Goal: Task Accomplishment & Management: Manage account settings

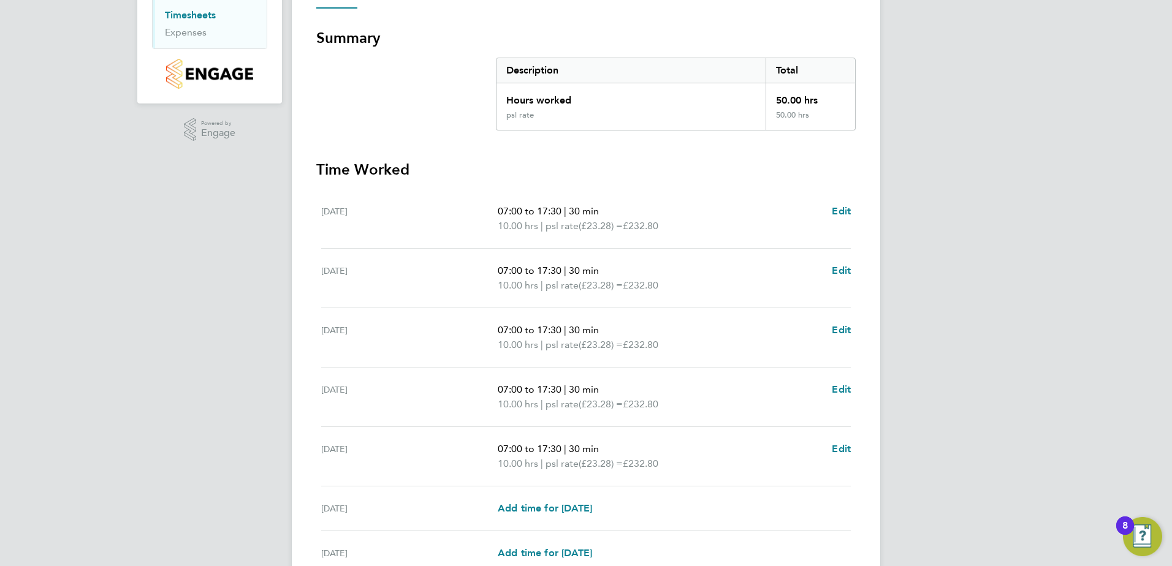
scroll to position [306, 0]
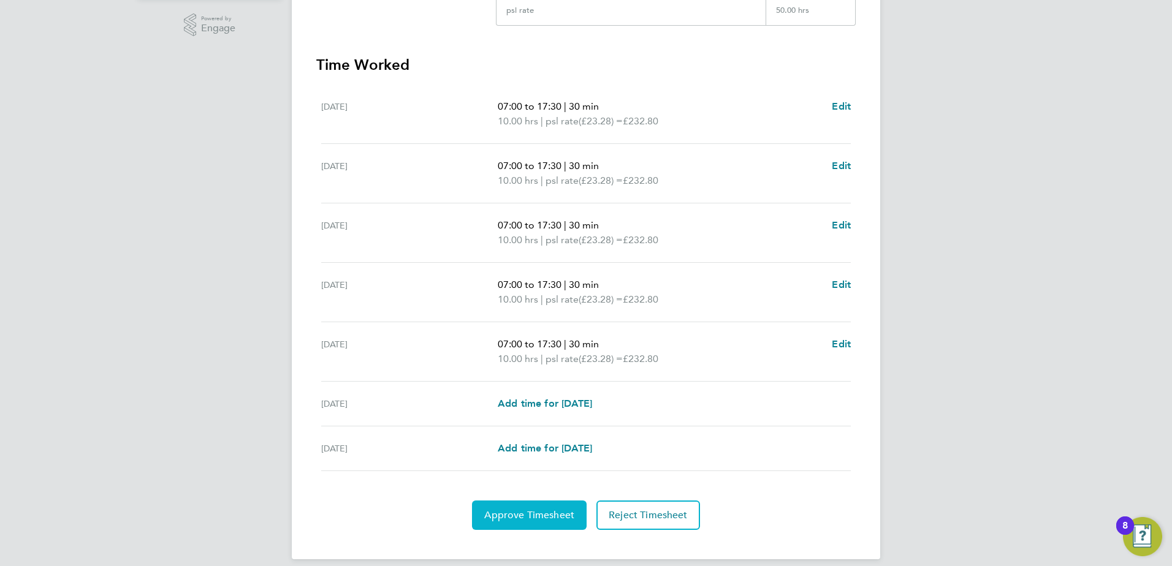
click at [528, 519] on span "Approve Timesheet" at bounding box center [529, 515] width 90 height 12
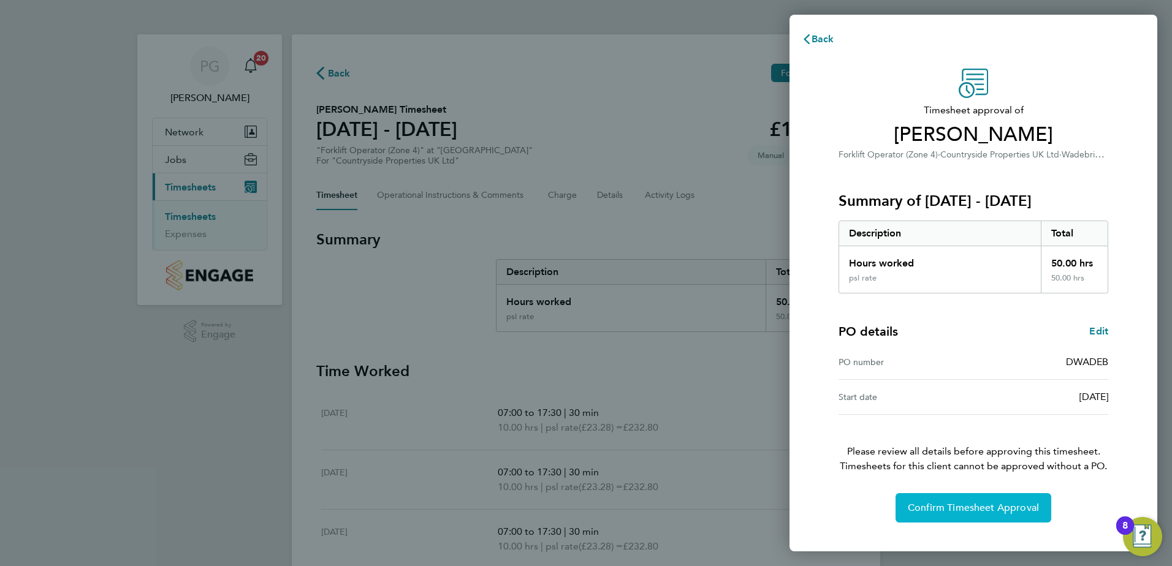
click at [966, 506] on span "Confirm Timesheet Approval" at bounding box center [973, 508] width 131 height 12
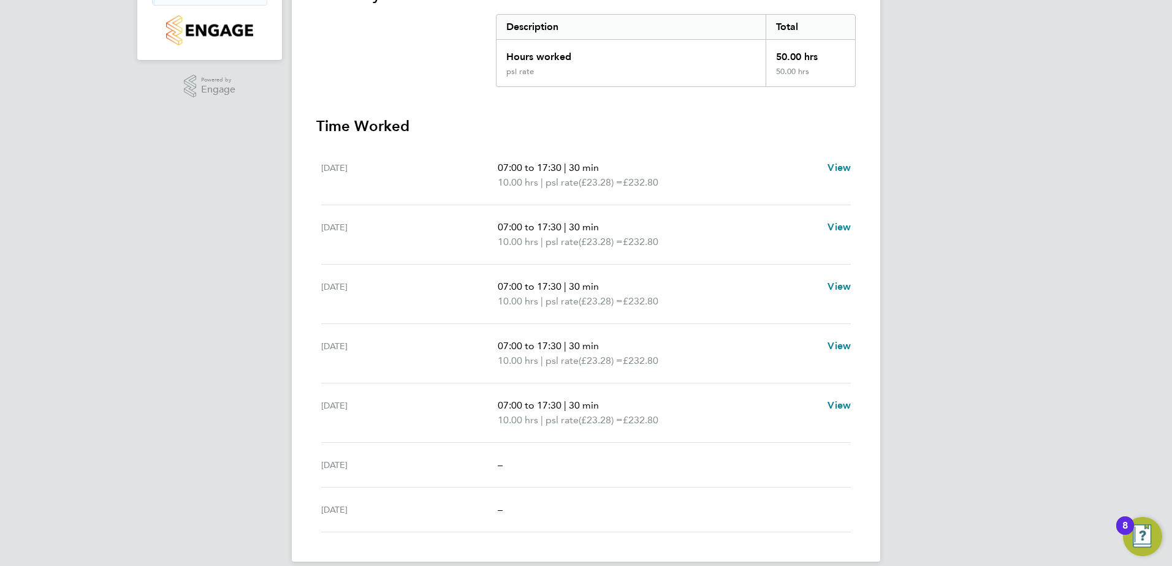
scroll to position [260, 0]
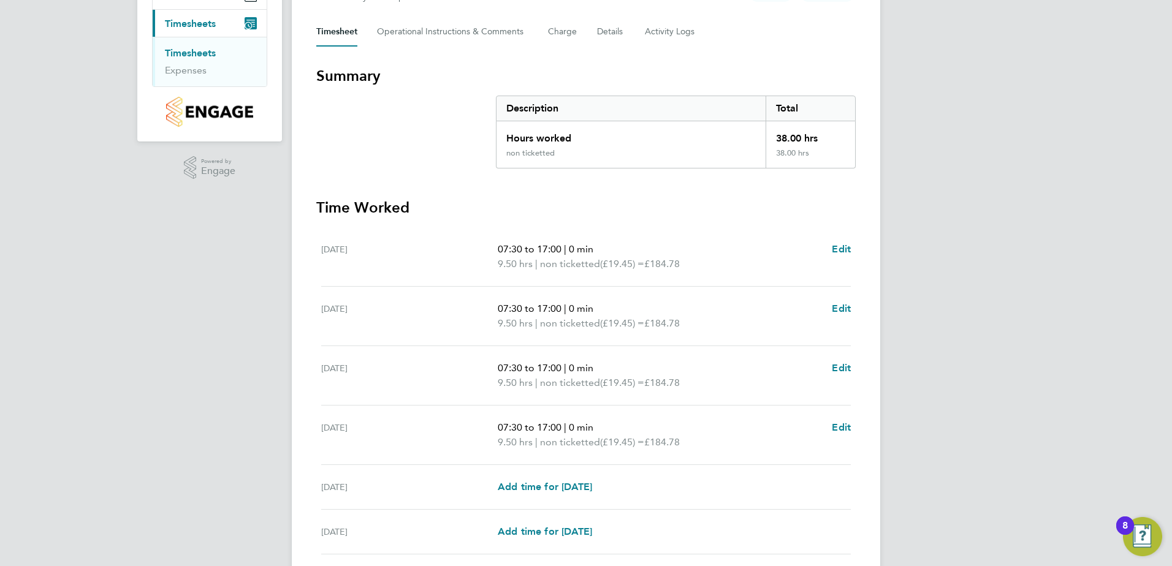
scroll to position [305, 0]
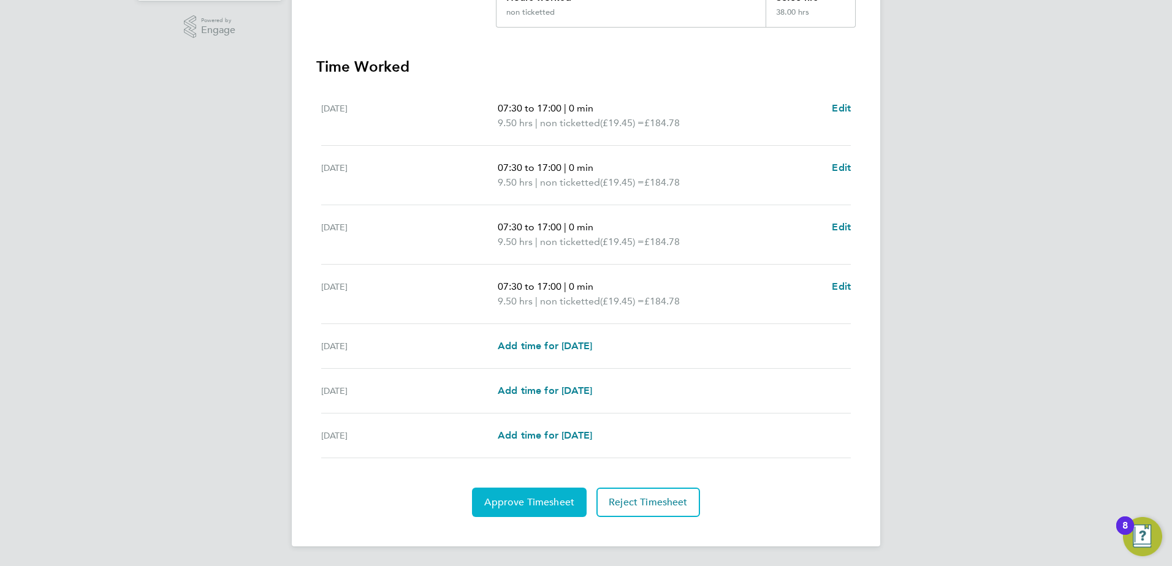
click at [523, 501] on span "Approve Timesheet" at bounding box center [529, 502] width 90 height 12
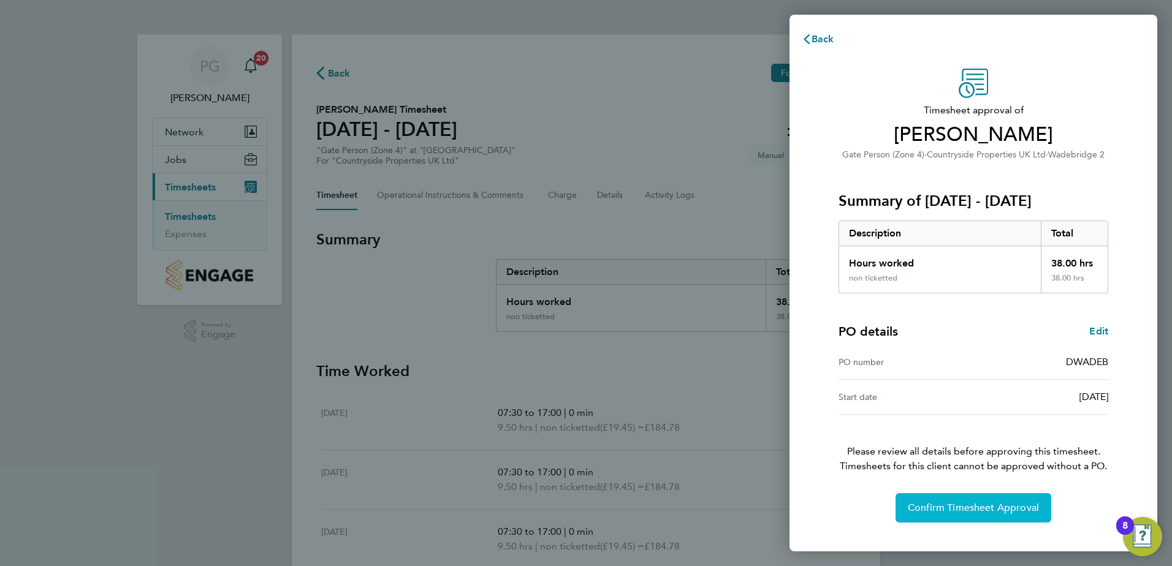
click at [953, 510] on span "Confirm Timesheet Approval" at bounding box center [973, 508] width 131 height 12
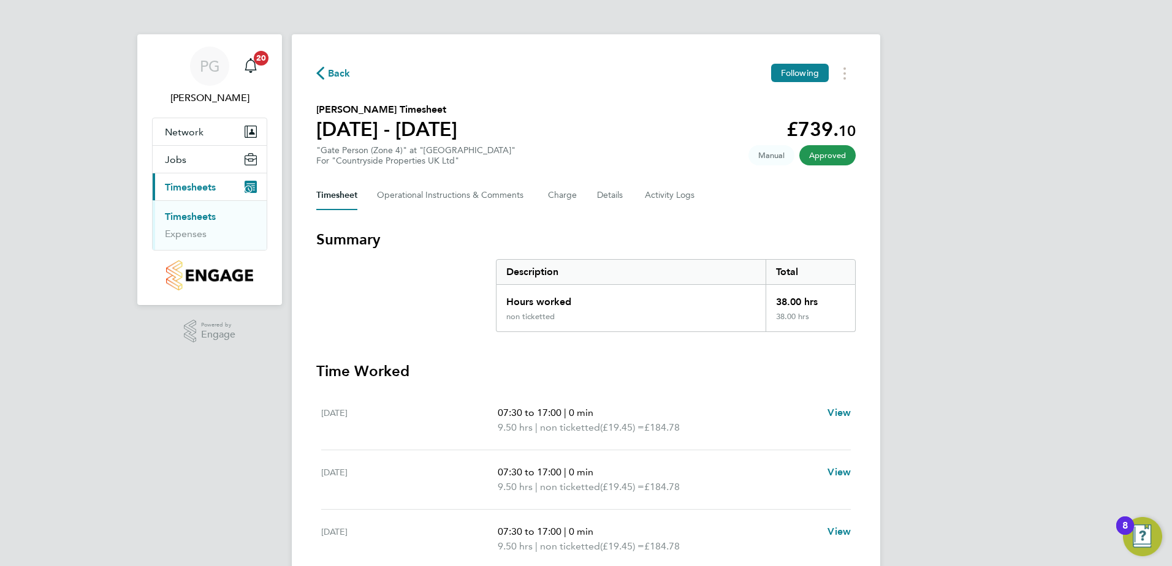
click at [191, 217] on link "Timesheets" at bounding box center [190, 217] width 51 height 12
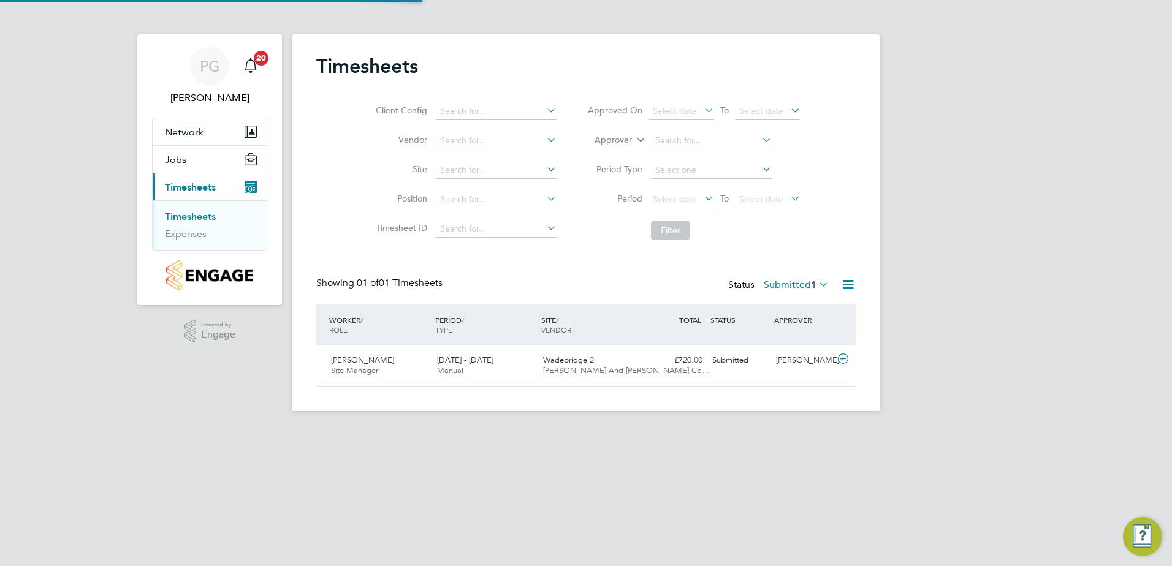
scroll to position [31, 107]
click at [363, 364] on span "[PERSON_NAME]" at bounding box center [362, 360] width 63 height 10
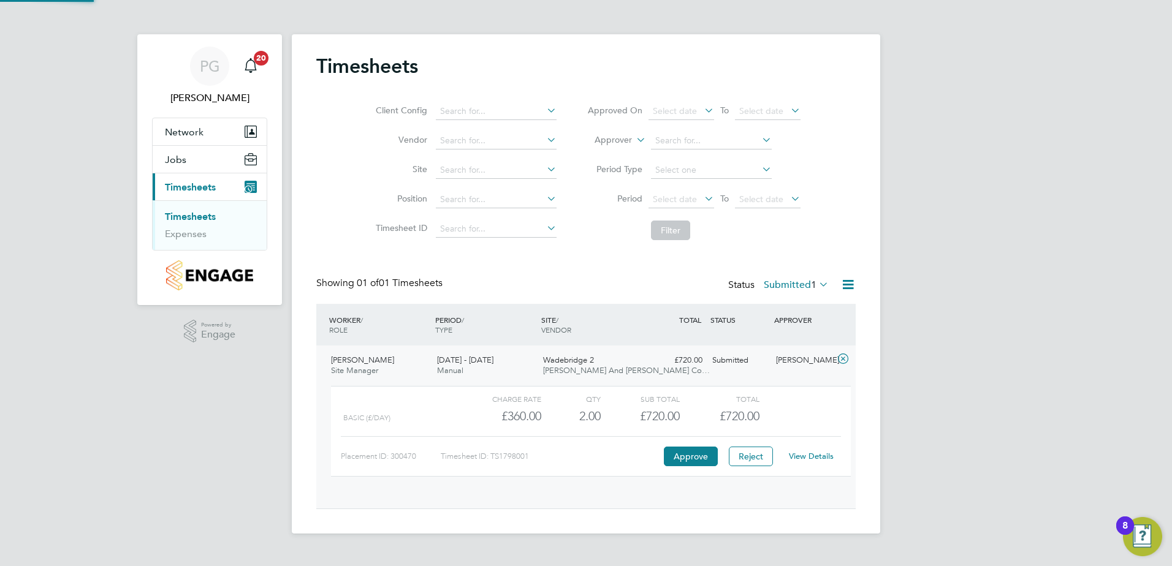
scroll to position [21, 120]
click at [817, 458] on link "View Details" at bounding box center [811, 456] width 45 height 10
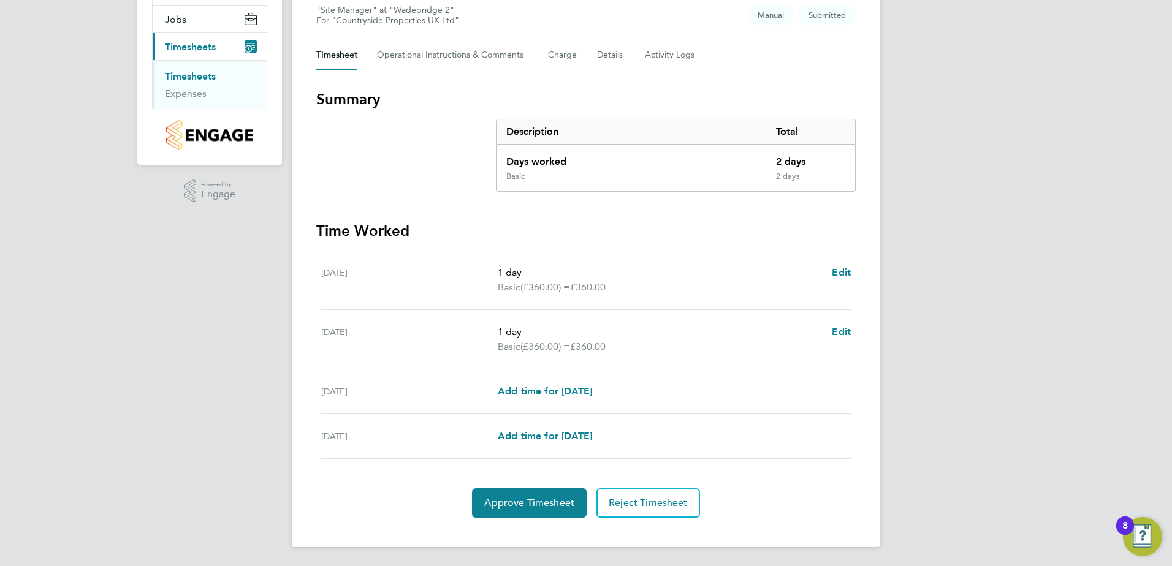
scroll to position [141, 0]
click at [536, 498] on span "Approve Timesheet" at bounding box center [529, 502] width 90 height 12
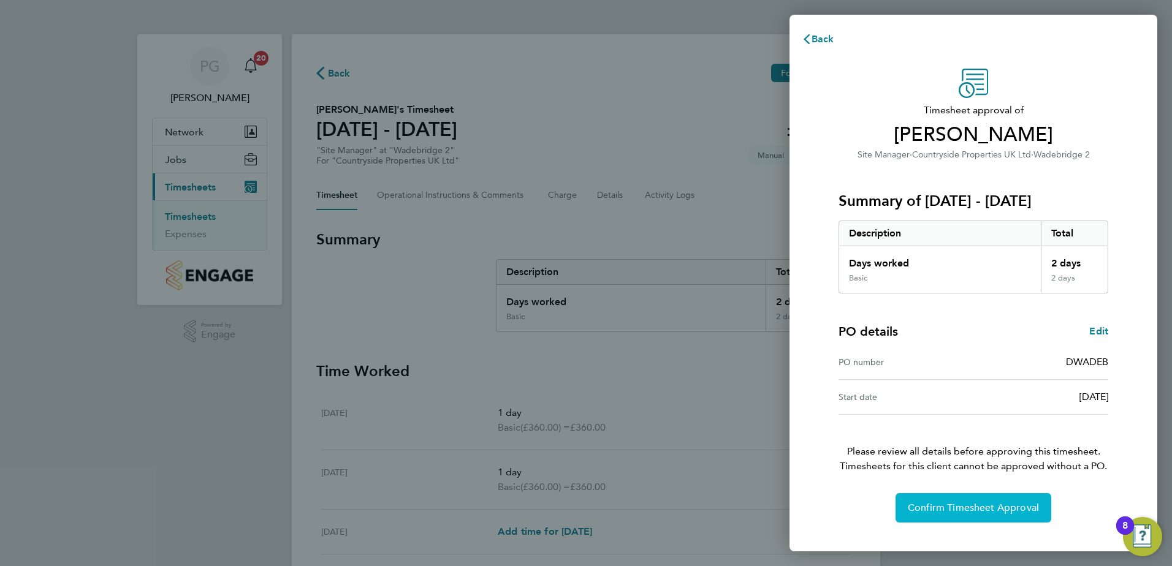
click at [965, 507] on span "Confirm Timesheet Approval" at bounding box center [973, 508] width 131 height 12
